Goal: Information Seeking & Learning: Learn about a topic

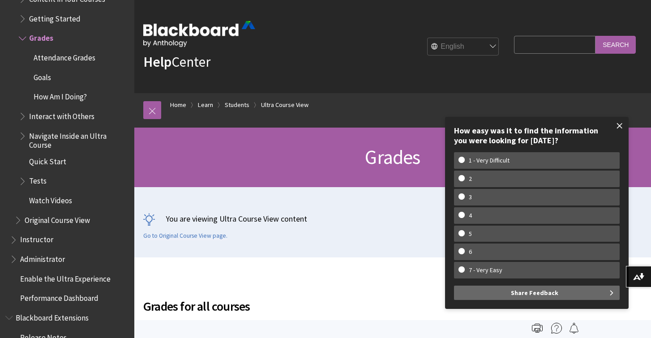
click at [621, 129] on span at bounding box center [620, 125] width 19 height 19
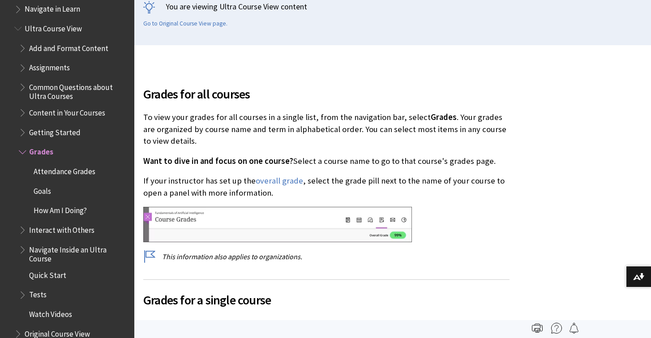
scroll to position [233, 0]
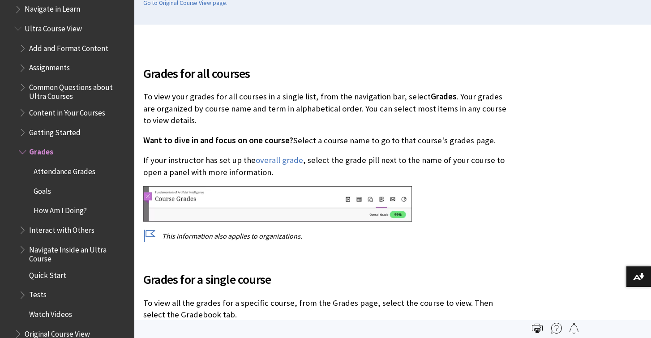
click at [60, 145] on span "Grades" at bounding box center [74, 152] width 110 height 15
click at [34, 145] on span "Grades" at bounding box center [41, 151] width 24 height 12
click at [77, 203] on span "How Am I Doing?" at bounding box center [60, 209] width 53 height 12
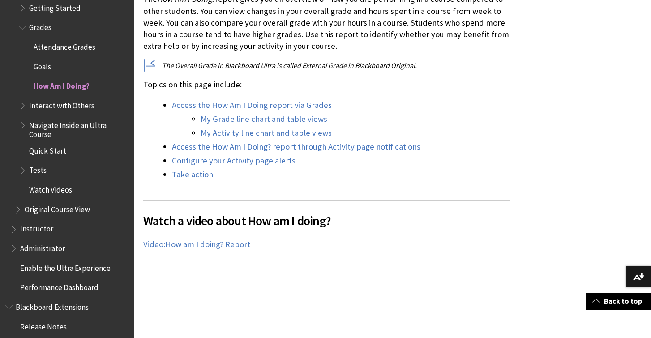
scroll to position [1140, 0]
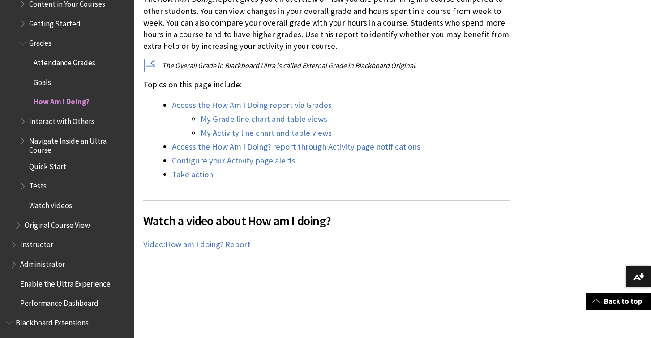
click at [77, 36] on span "Grades" at bounding box center [74, 43] width 110 height 15
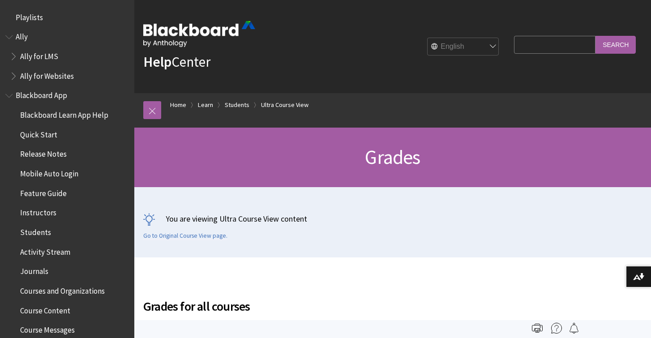
scroll to position [1145, 0]
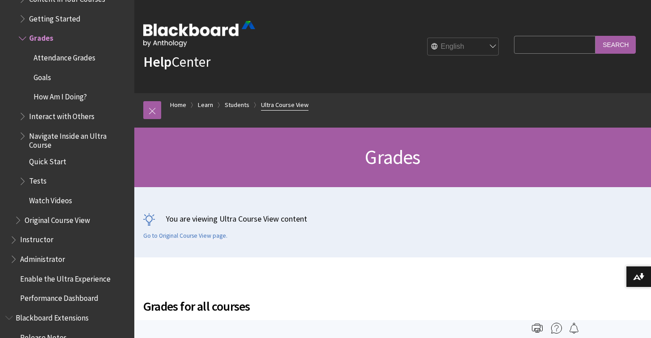
click at [302, 106] on link "Ultra Course View" at bounding box center [284, 104] width 47 height 11
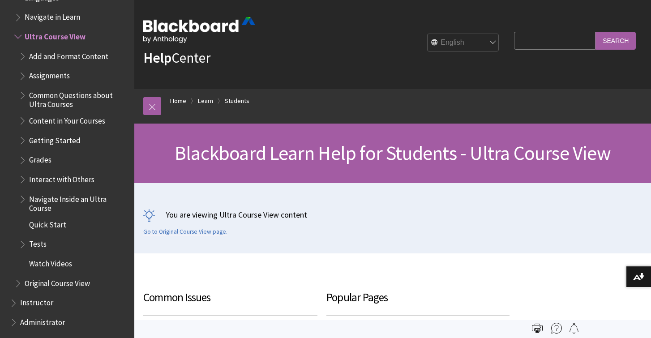
scroll to position [4, 0]
click at [241, 97] on link "Students" at bounding box center [237, 101] width 25 height 11
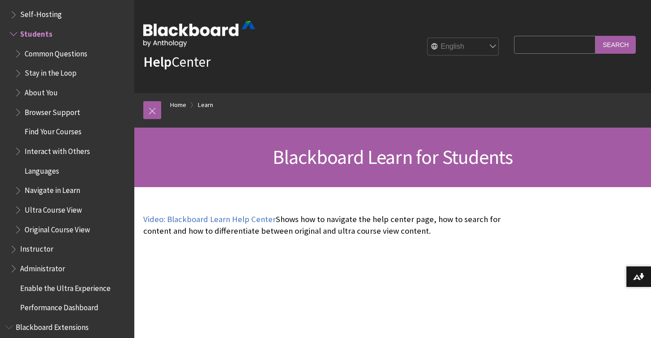
click at [541, 40] on input "Search Query" at bounding box center [555, 44] width 82 height 17
type input "grades"
click at [616, 44] on input "Search" at bounding box center [616, 44] width 40 height 17
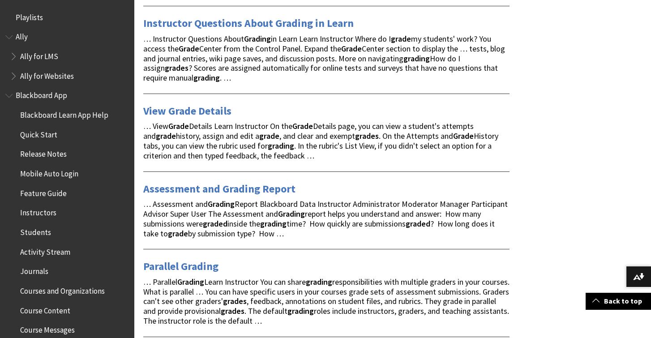
scroll to position [1280, 0]
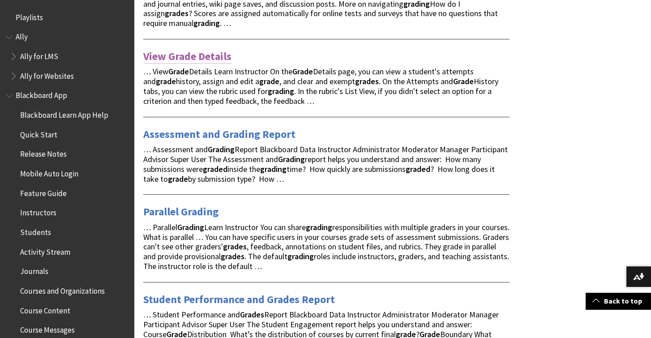
click at [219, 49] on link "View Grade Details" at bounding box center [187, 56] width 88 height 14
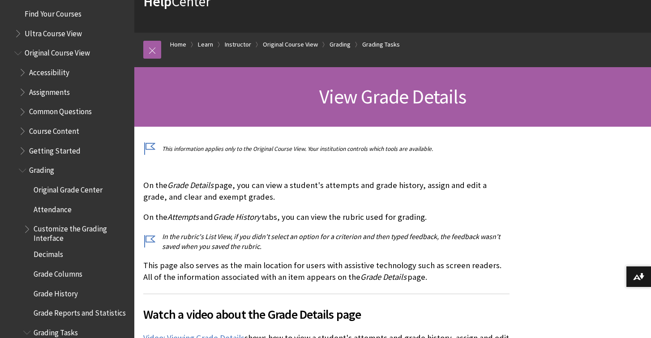
scroll to position [1067, 0]
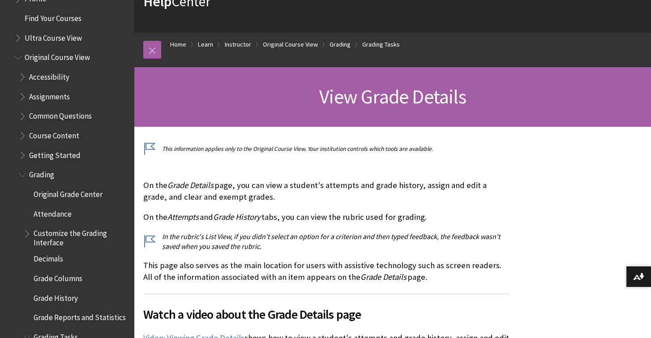
click at [45, 168] on span "Grading" at bounding box center [41, 174] width 25 height 12
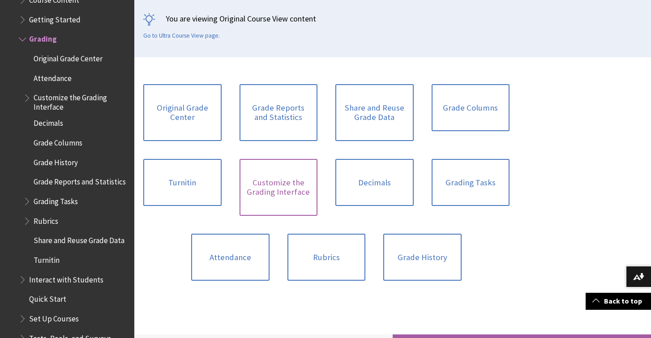
scroll to position [216, 0]
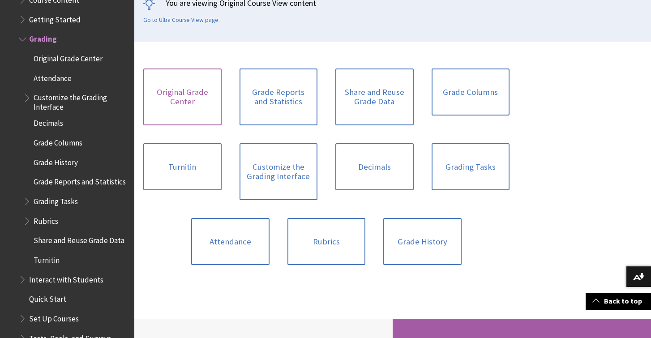
click at [195, 103] on link "Original Grade Center" at bounding box center [182, 97] width 78 height 57
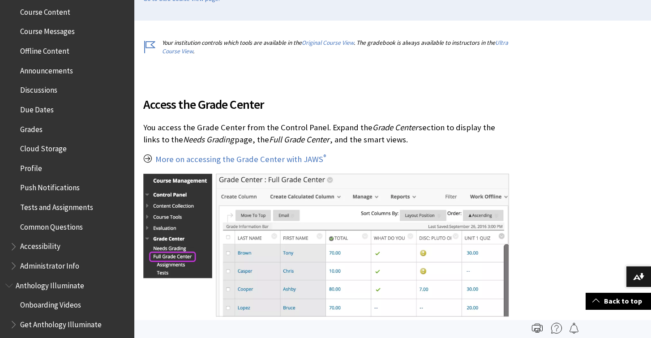
scroll to position [289, 0]
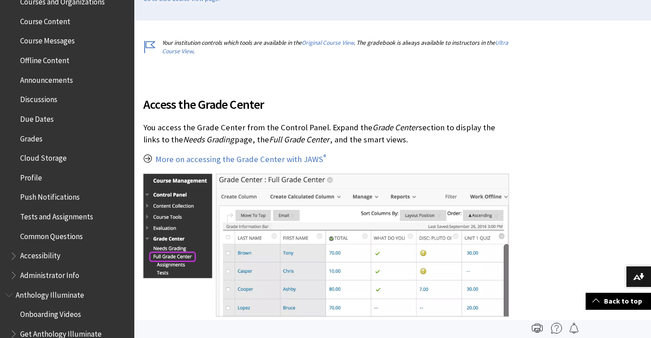
click at [63, 132] on span "Grades" at bounding box center [69, 138] width 119 height 15
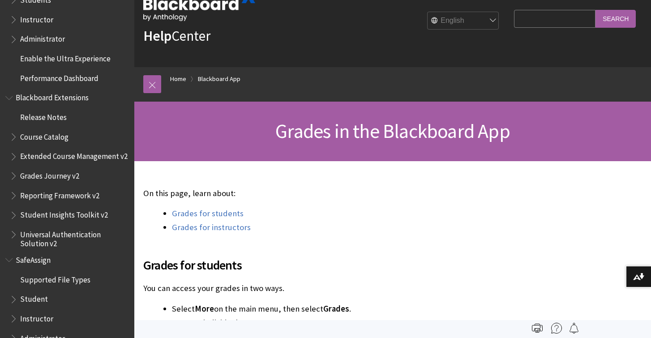
scroll to position [883, 0]
click at [527, 17] on input "Search Query" at bounding box center [555, 18] width 82 height 17
type input "full grade center"
click at [616, 18] on input "Search" at bounding box center [616, 18] width 40 height 17
click at [607, 17] on input "Search" at bounding box center [616, 18] width 40 height 17
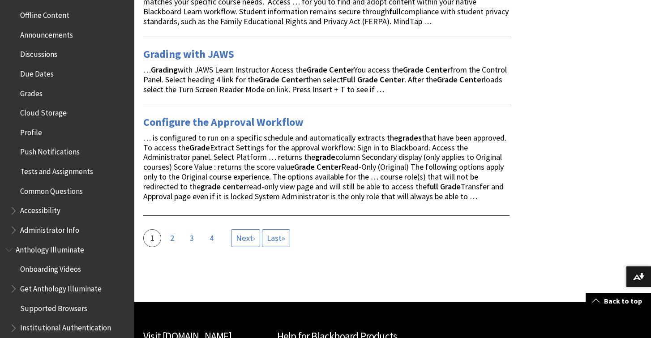
scroll to position [330, 0]
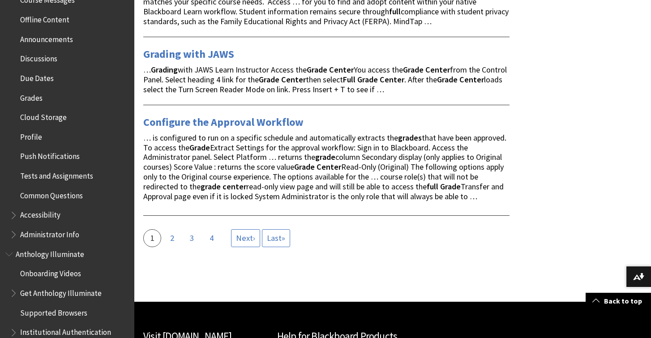
click at [71, 83] on ul "Blackboard Learn App Help Quick Start Release Notes Mobile Auto Login Feature G…" at bounding box center [67, 9] width 124 height 465
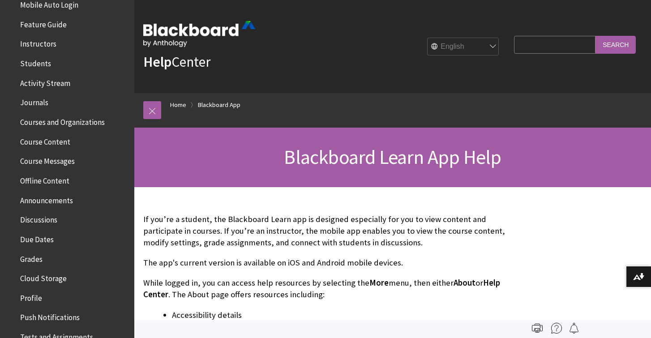
scroll to position [176, 0]
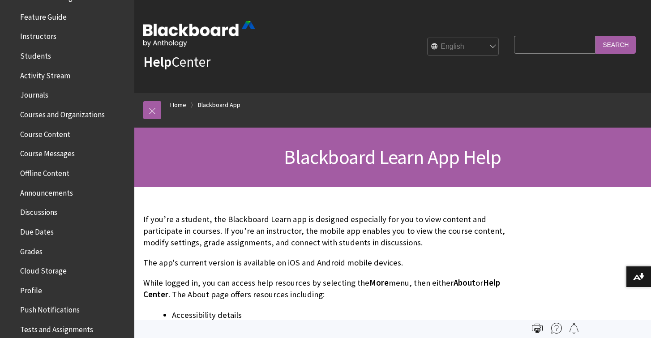
click at [43, 247] on span "Grades" at bounding box center [69, 251] width 119 height 15
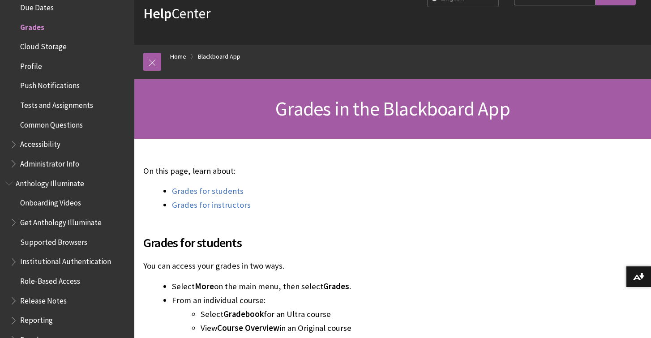
scroll to position [77, 0]
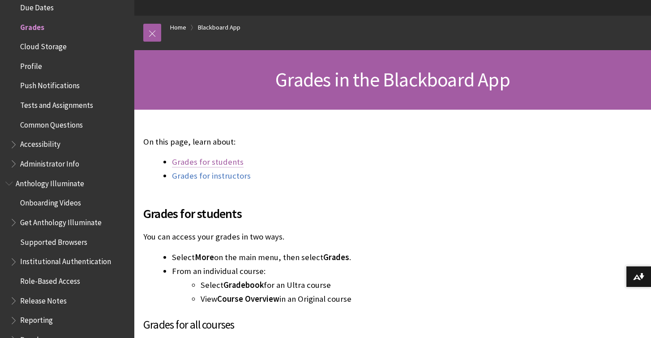
click at [228, 161] on link "Grades for students" at bounding box center [208, 162] width 72 height 11
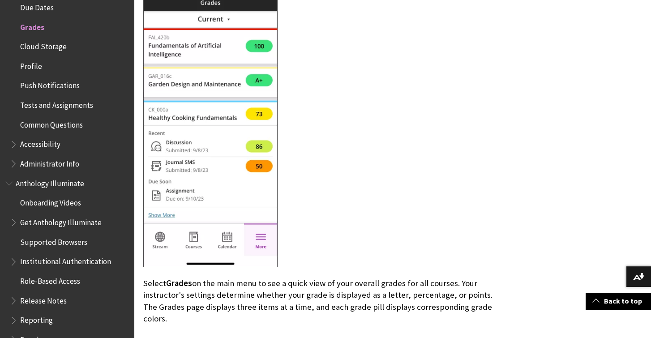
scroll to position [462, 0]
